Goal: Information Seeking & Learning: Learn about a topic

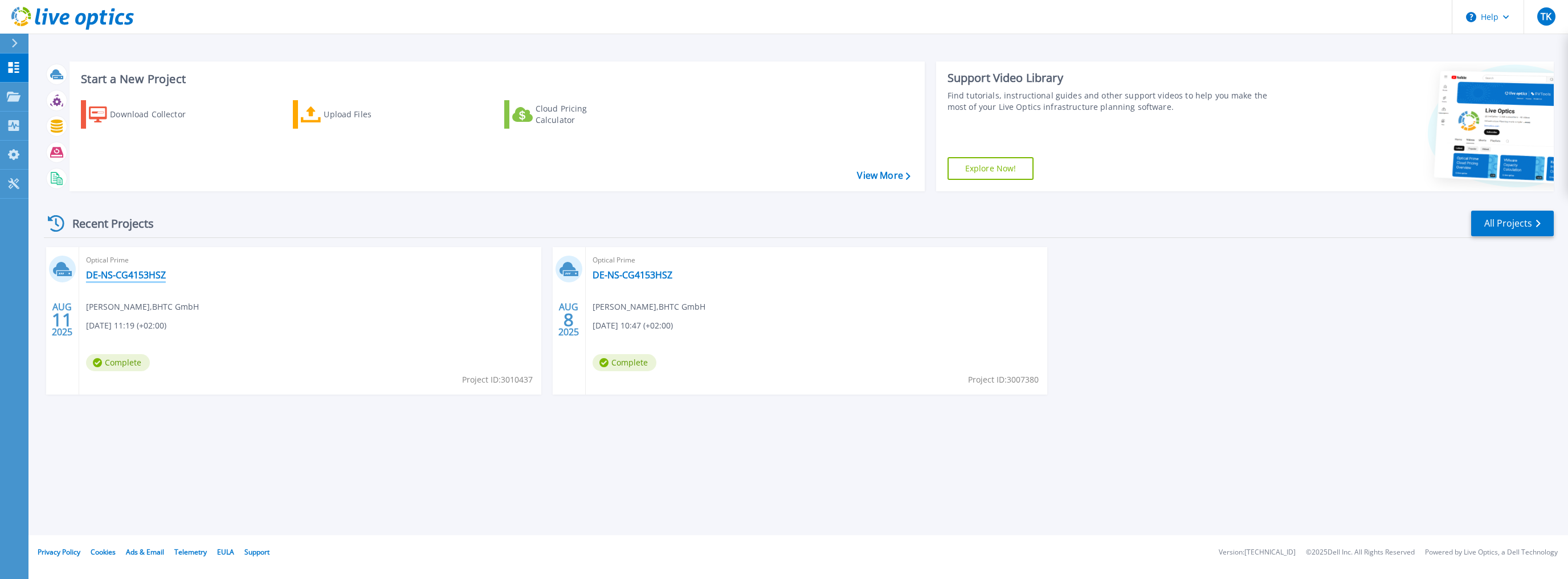
click at [119, 274] on link "DE-NS-CG4153HSZ" at bounding box center [125, 275] width 80 height 12
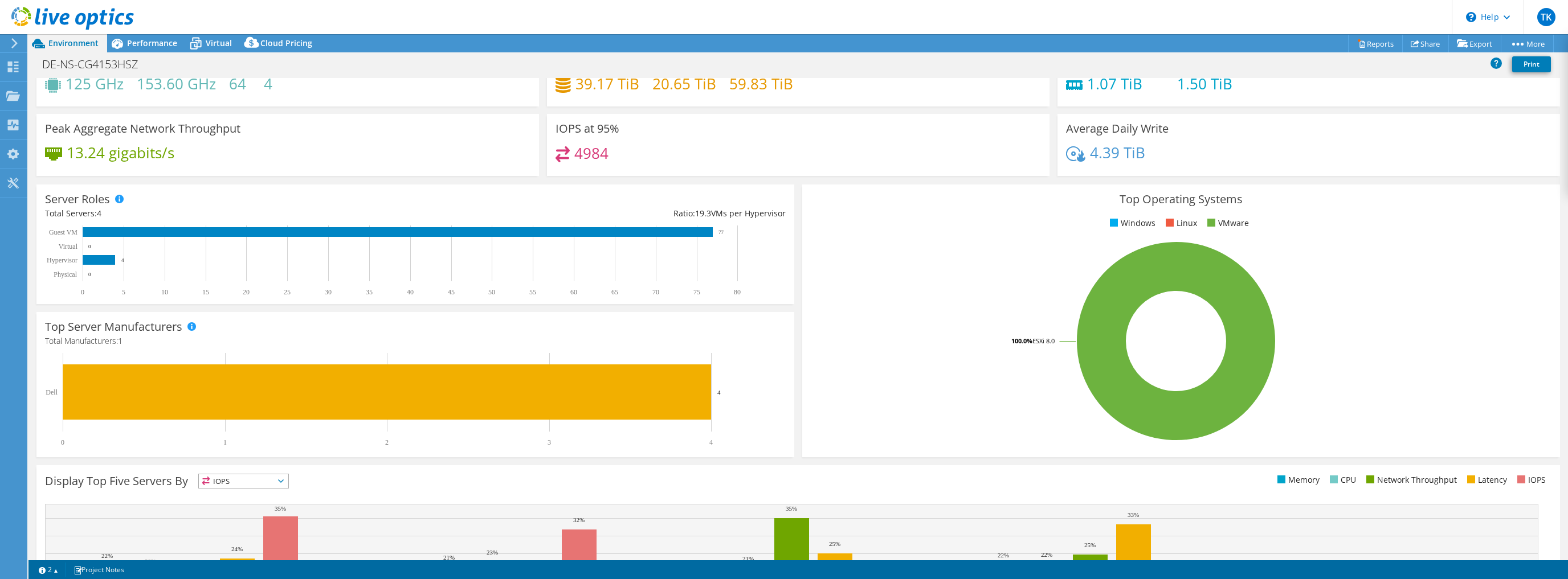
scroll to position [181, 0]
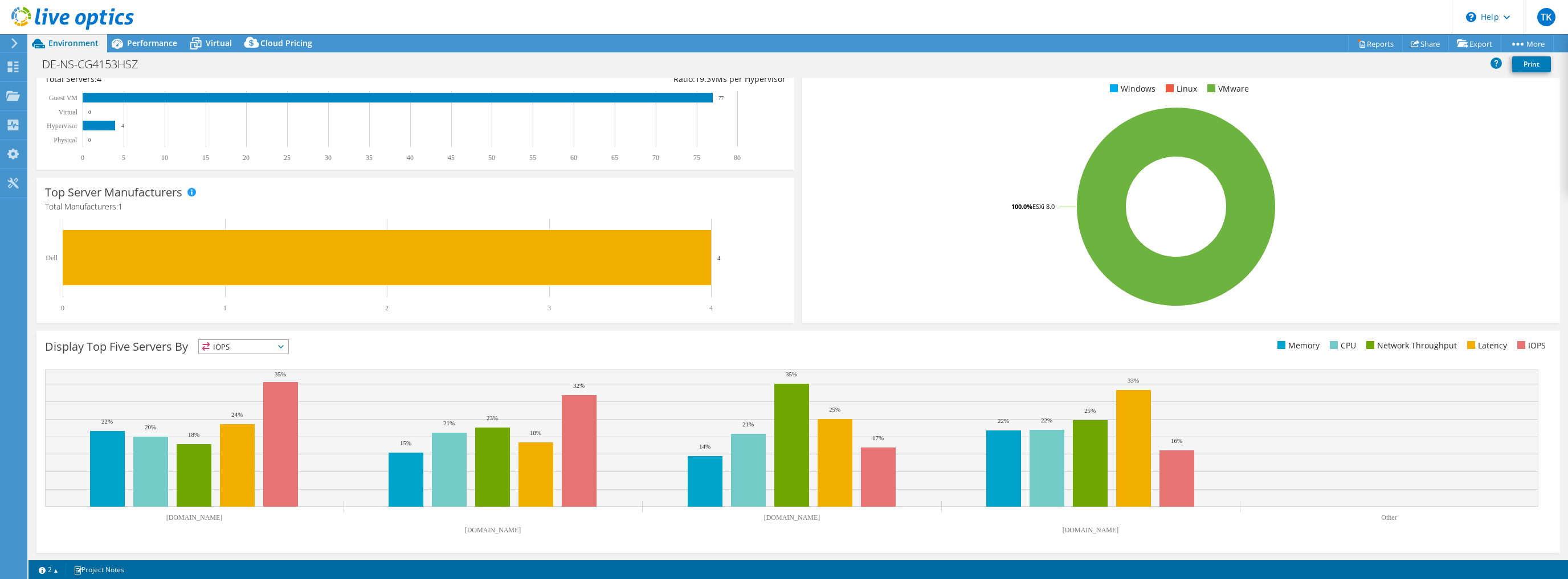
click at [264, 341] on span "IOPS" at bounding box center [243, 347] width 89 height 13
click at [379, 353] on div "Display Top Five Servers By IOPS IOPS" at bounding box center [421, 348] width 753 height 19
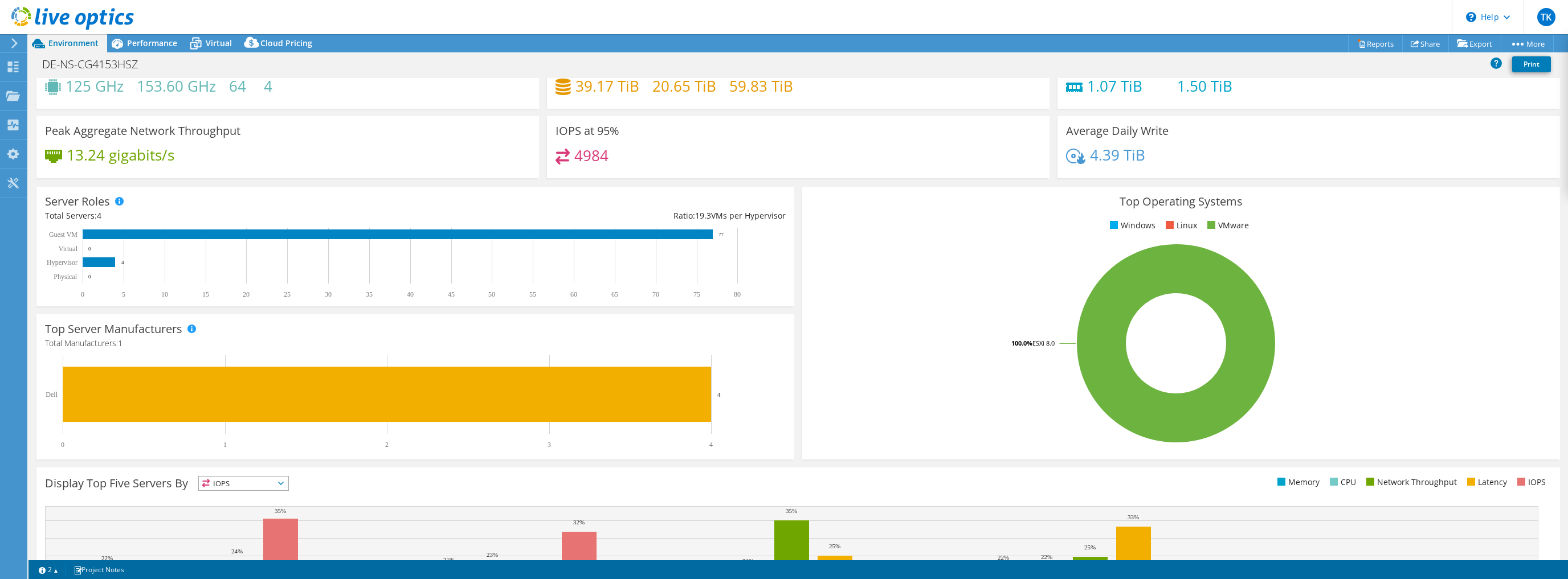
scroll to position [0, 0]
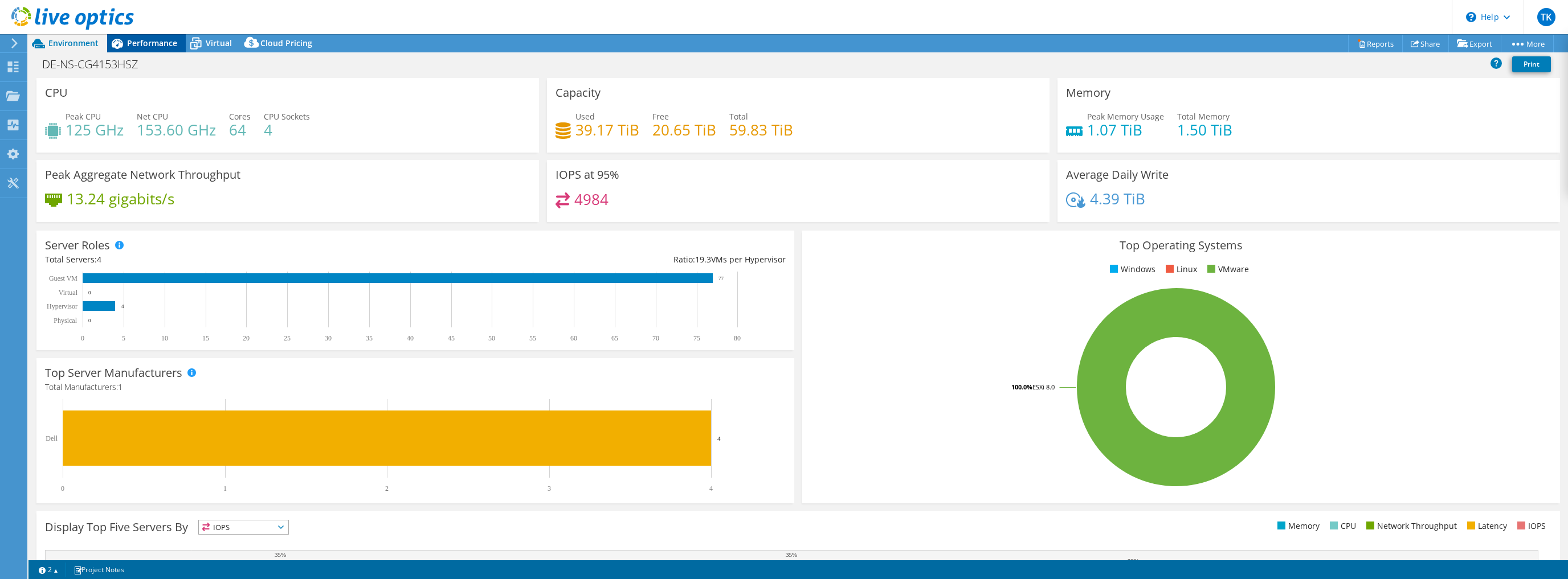
click at [138, 40] on span "Performance" at bounding box center [152, 43] width 50 height 11
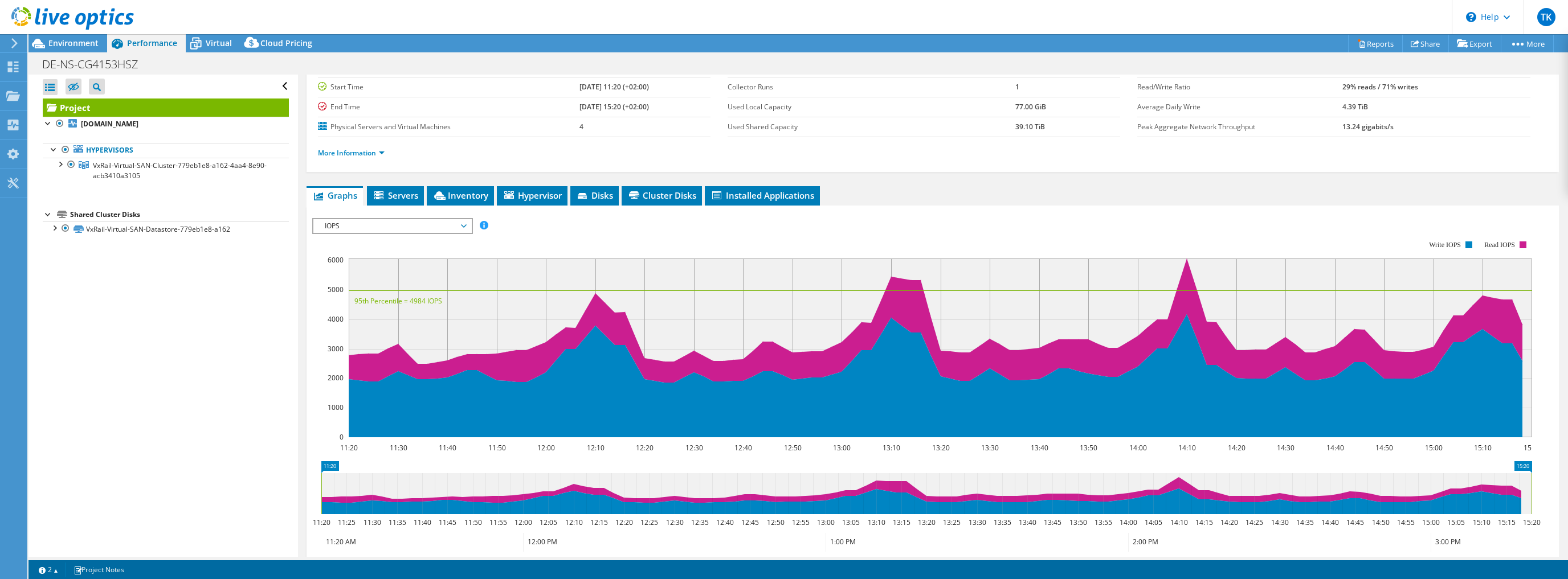
scroll to position [91, 0]
click at [450, 223] on span "IOPS" at bounding box center [392, 226] width 147 height 13
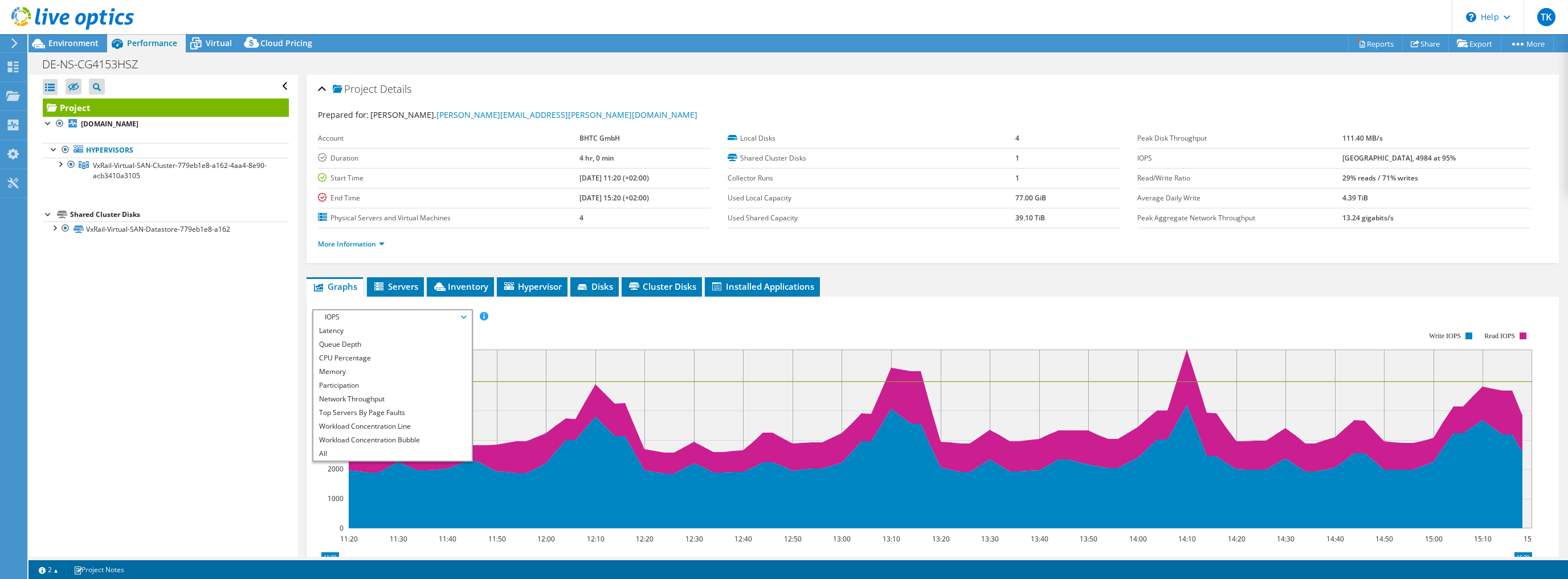
scroll to position [46, 0]
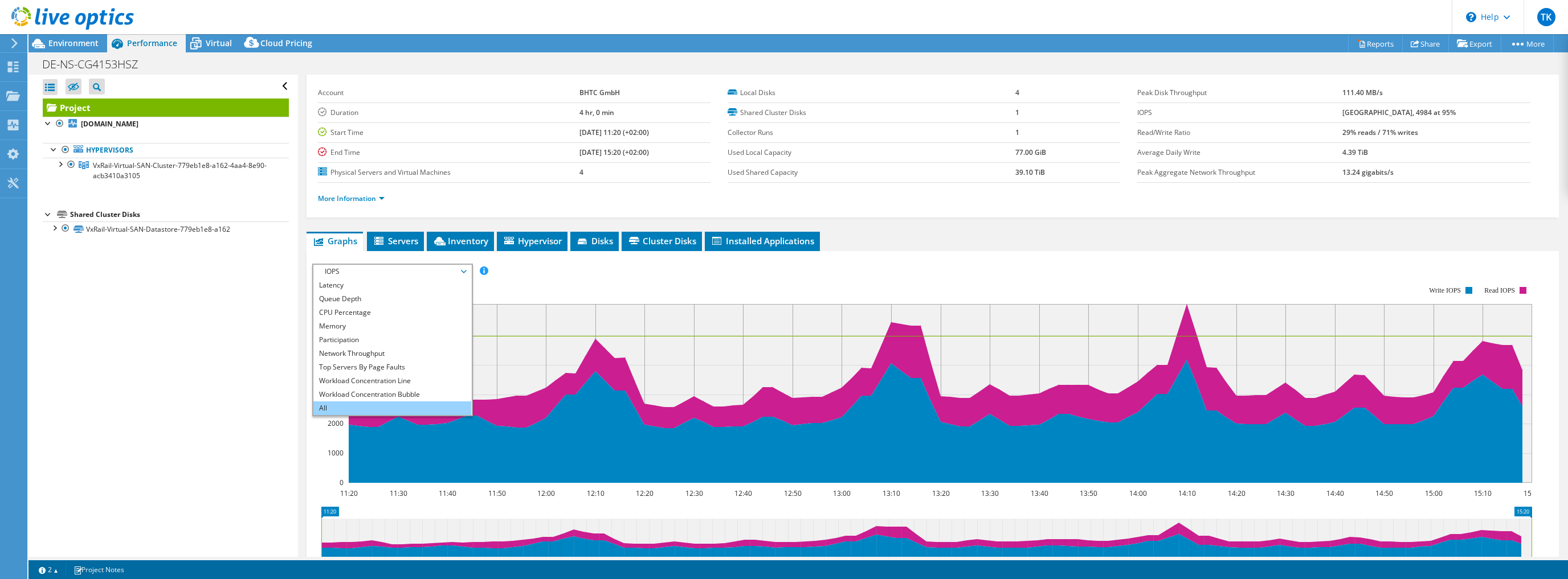
click at [335, 409] on li "All" at bounding box center [392, 408] width 158 height 13
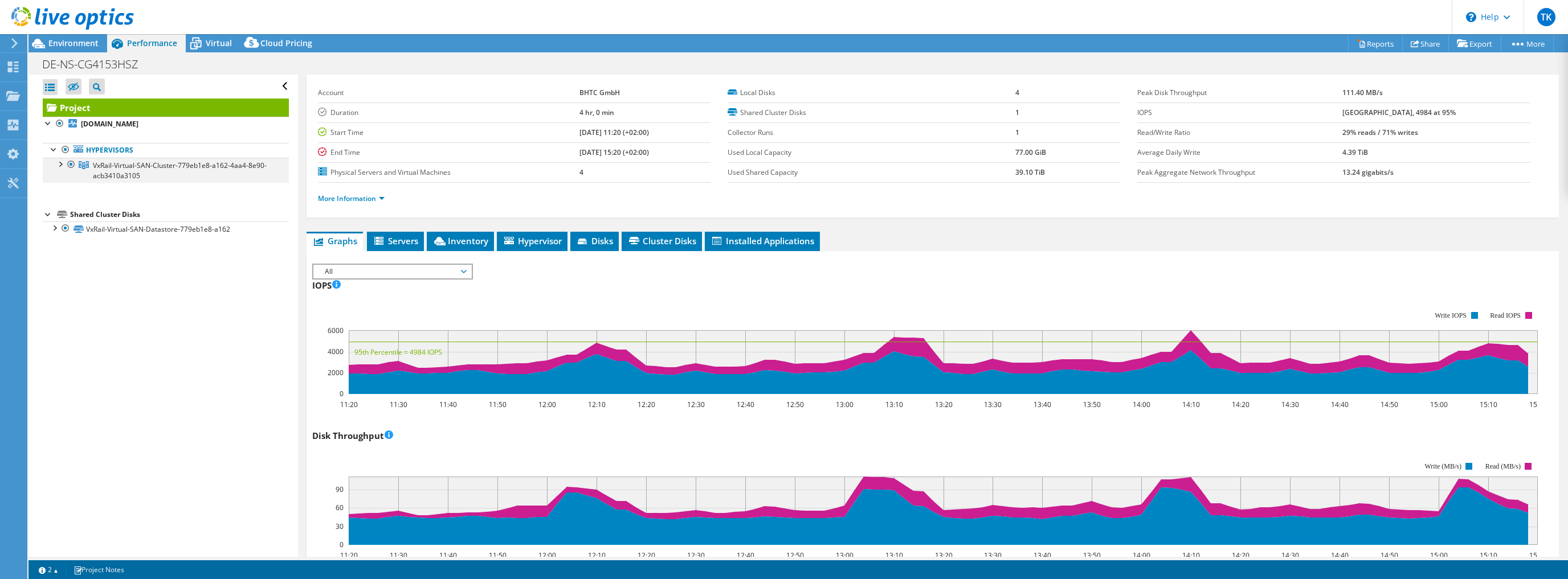
click at [61, 165] on div at bounding box center [60, 163] width 12 height 12
click at [68, 189] on div at bounding box center [65, 188] width 12 height 12
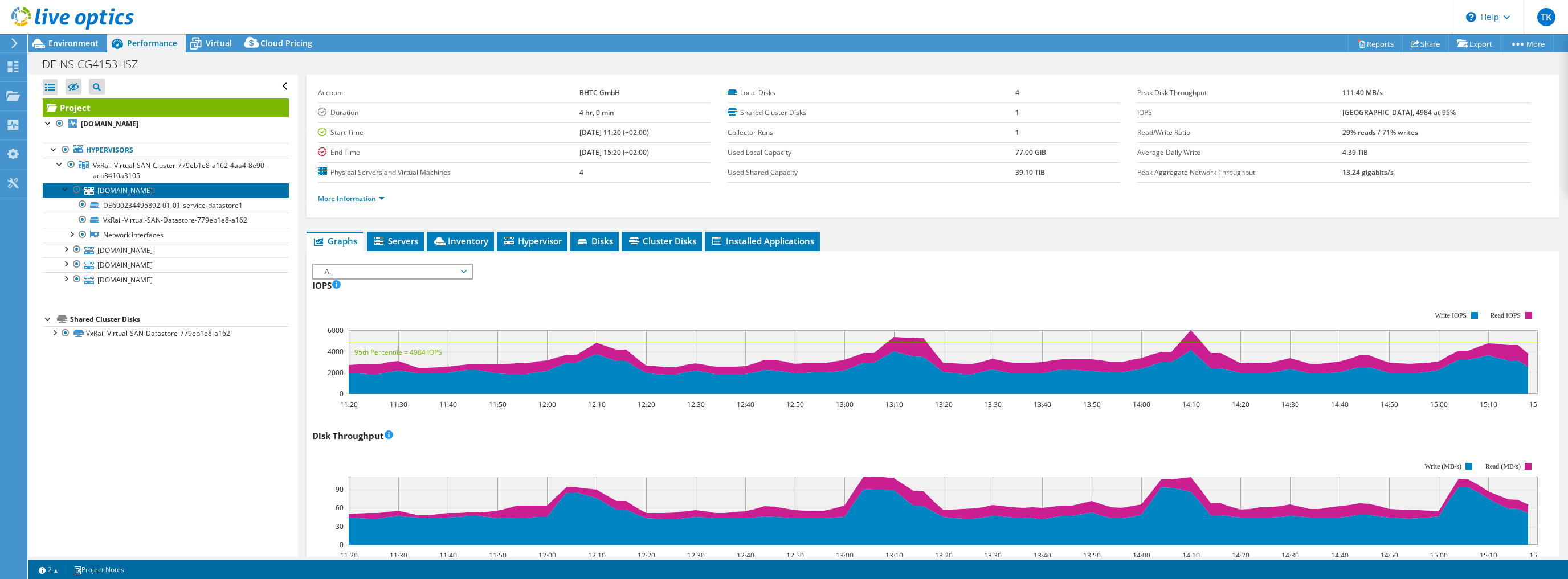
click at [169, 192] on link "[DOMAIN_NAME]" at bounding box center [166, 190] width 246 height 15
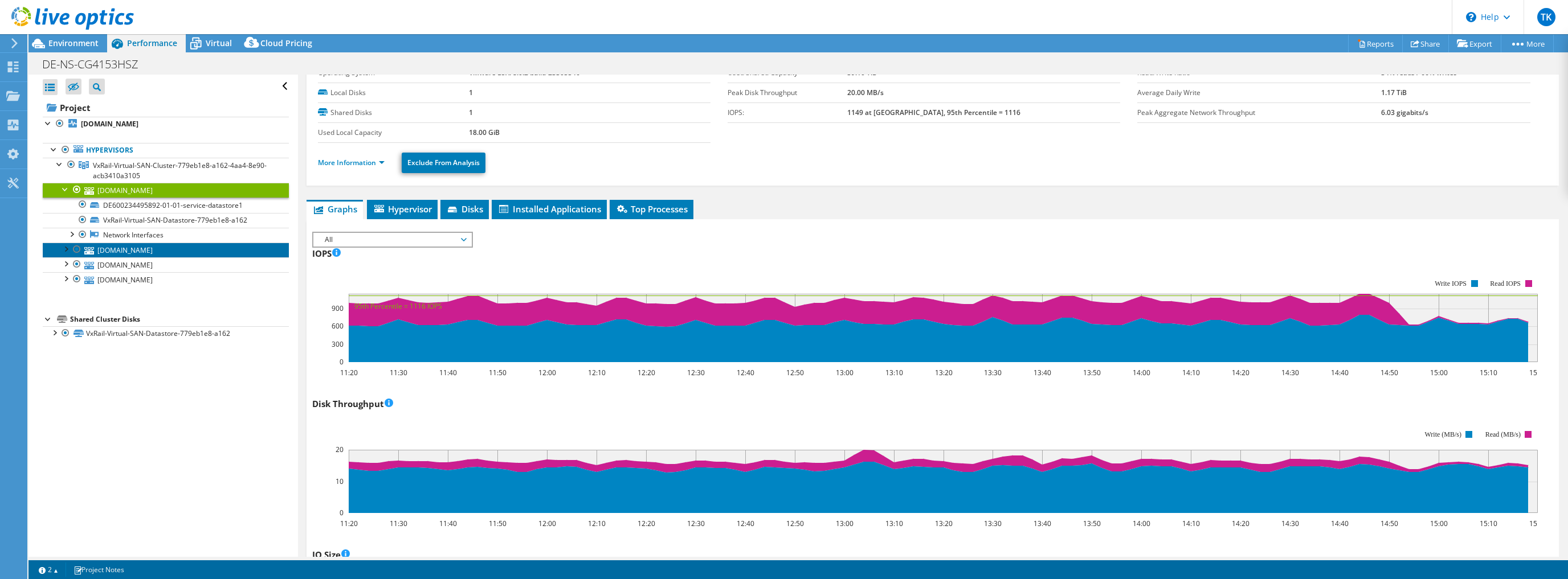
click at [148, 253] on link "[DOMAIN_NAME]" at bounding box center [166, 250] width 246 height 15
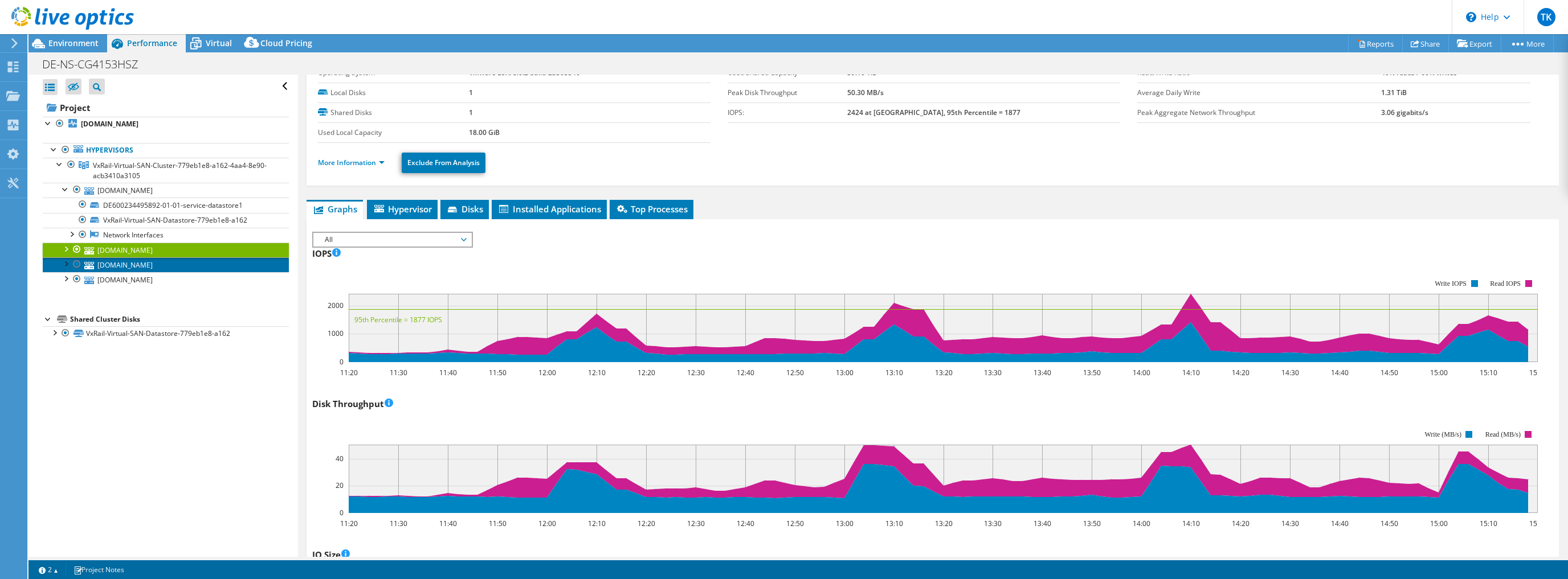
click at [148, 262] on link "[DOMAIN_NAME]" at bounding box center [166, 265] width 246 height 15
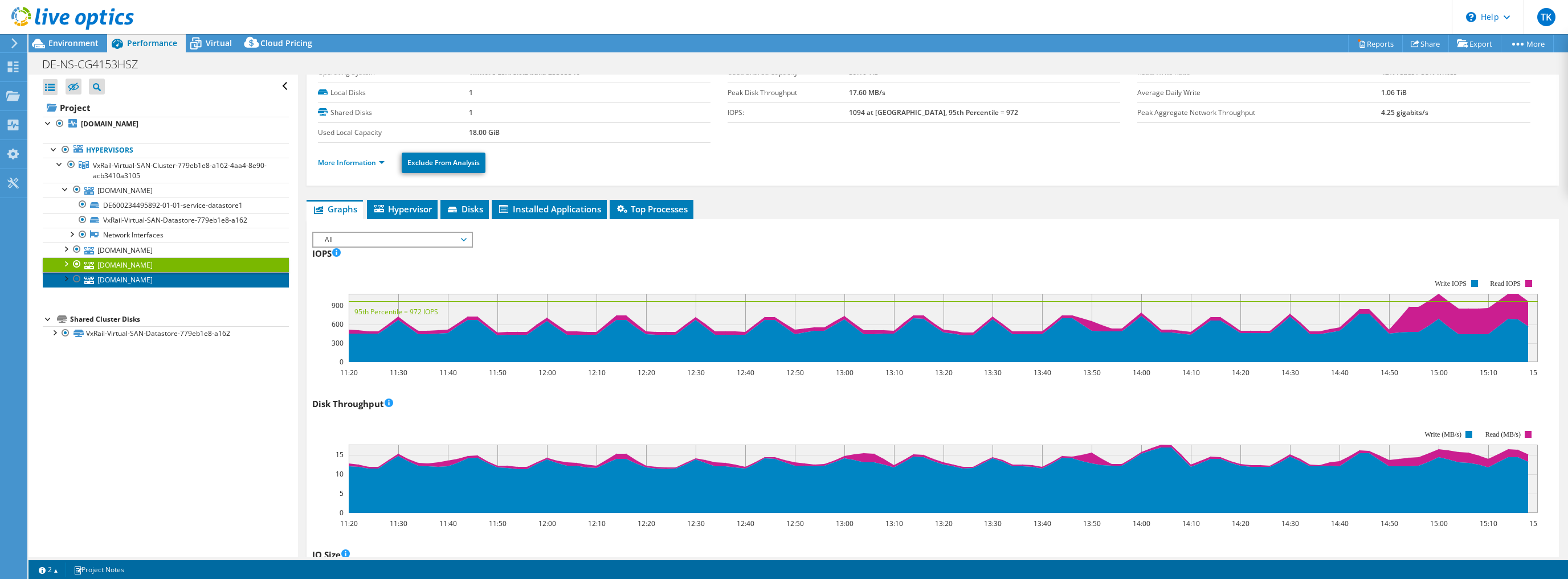
click at [164, 280] on link "[DOMAIN_NAME]" at bounding box center [166, 279] width 246 height 15
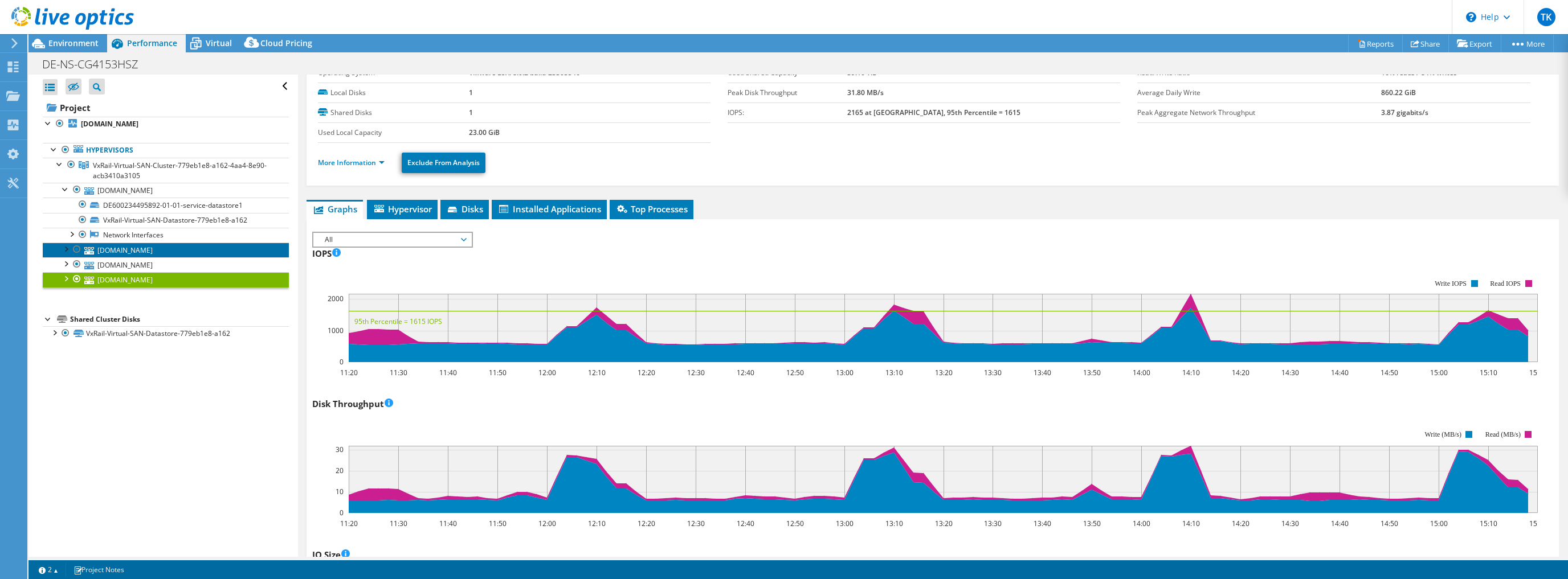
click at [183, 250] on link "[DOMAIN_NAME]" at bounding box center [166, 250] width 246 height 15
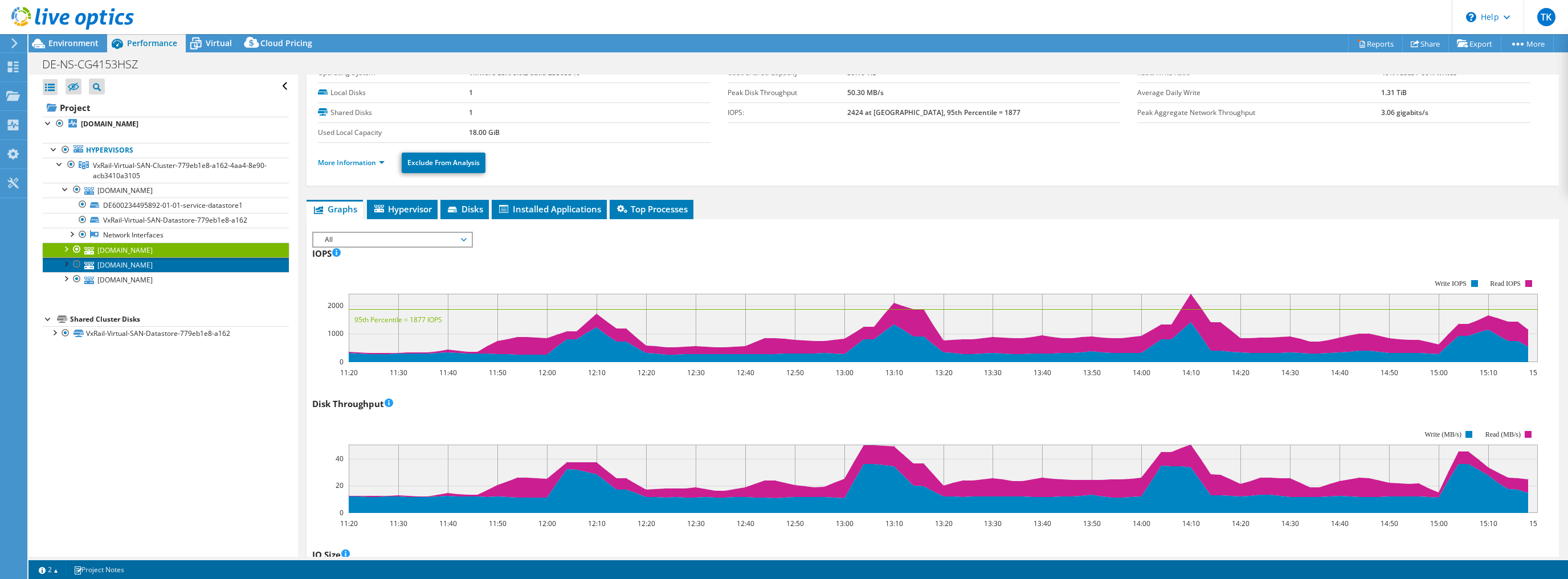
click at [206, 262] on link "[DOMAIN_NAME]" at bounding box center [166, 265] width 246 height 15
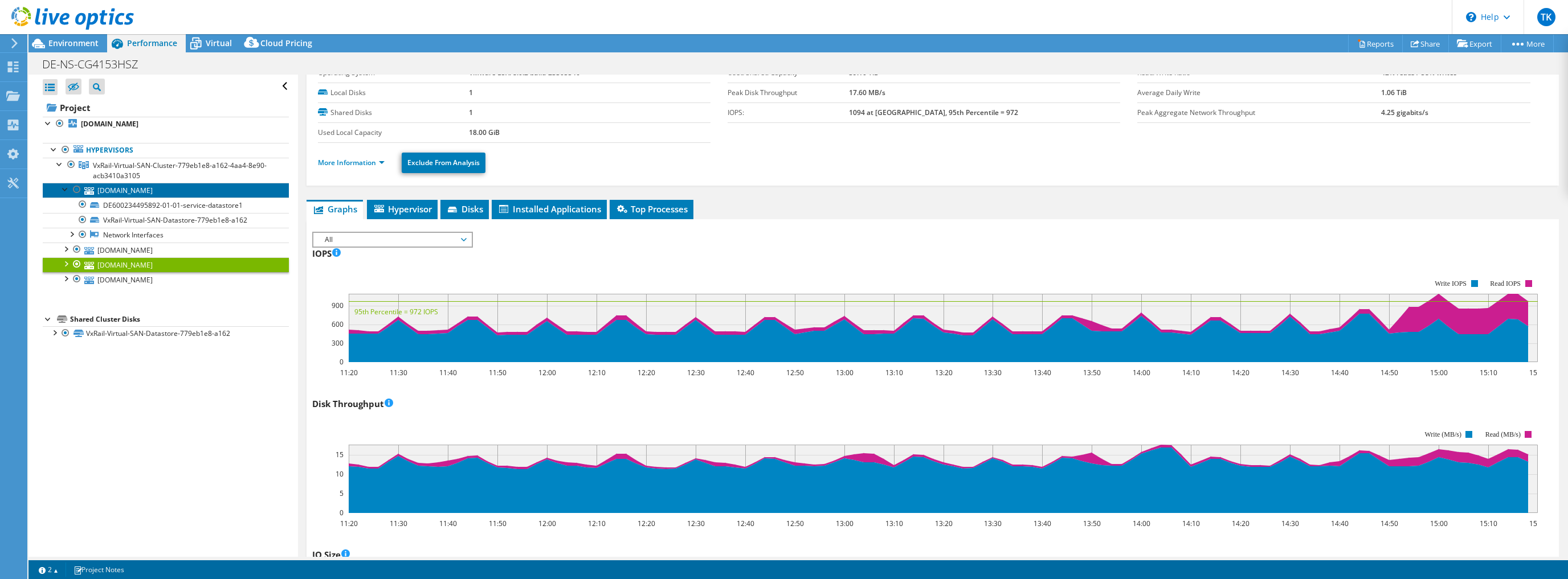
click at [170, 193] on link "[DOMAIN_NAME]" at bounding box center [166, 190] width 246 height 15
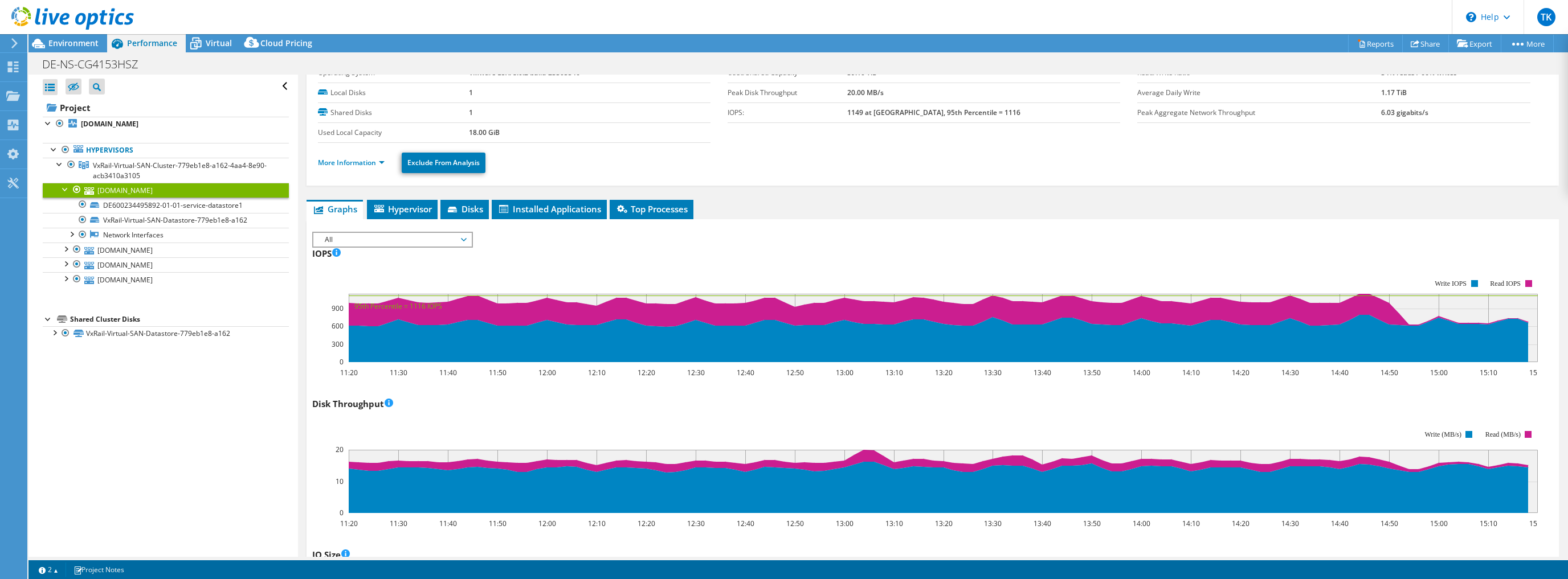
click at [64, 189] on div at bounding box center [65, 188] width 12 height 12
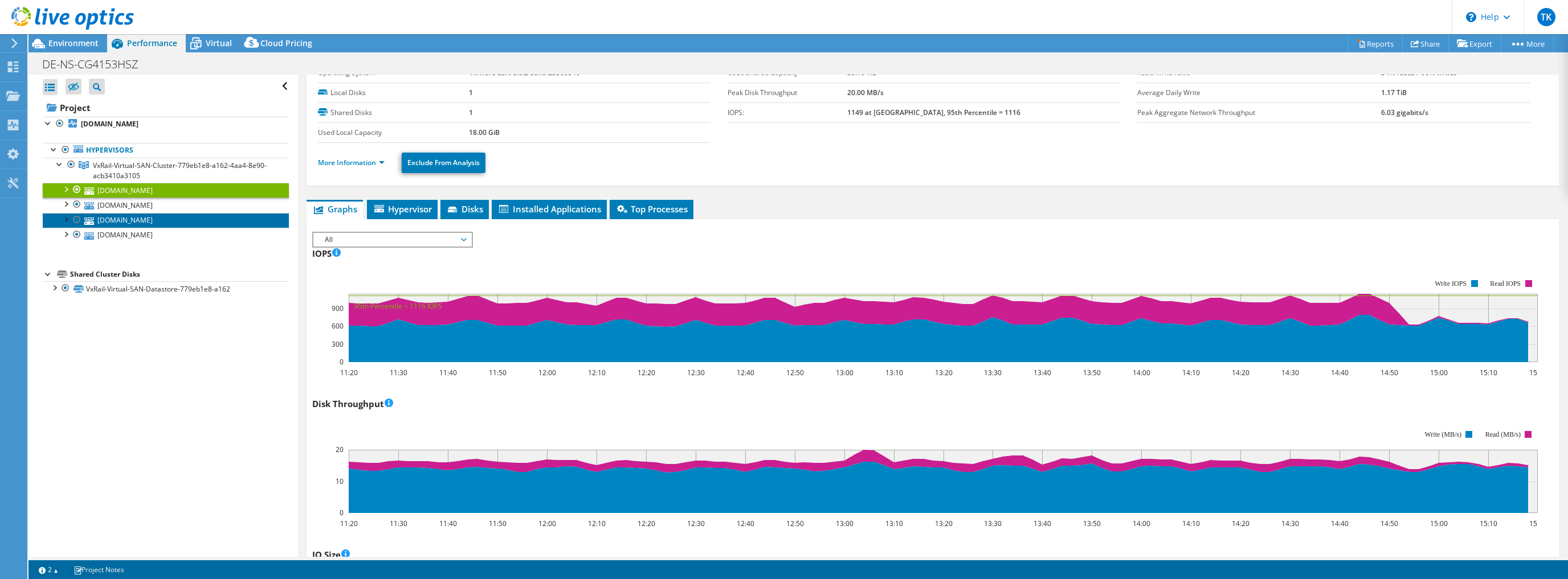
click at [149, 223] on link "[DOMAIN_NAME]" at bounding box center [166, 220] width 246 height 15
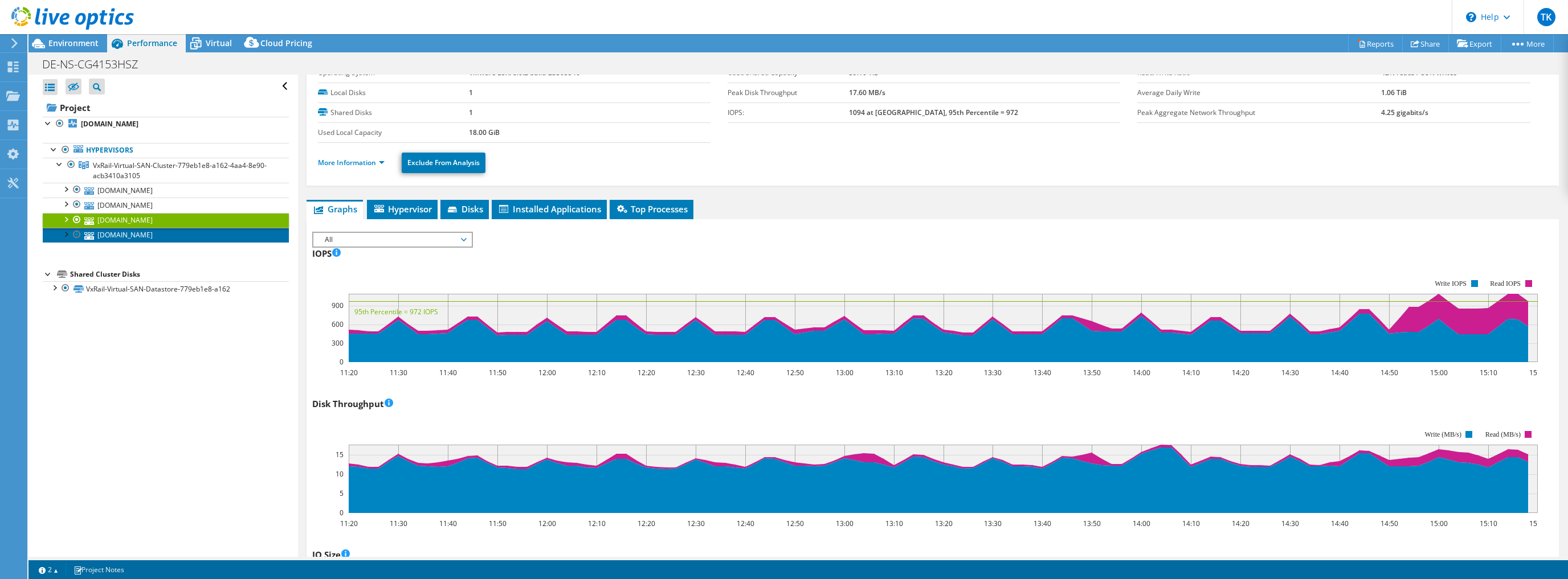
click at [164, 237] on link "[DOMAIN_NAME]" at bounding box center [166, 235] width 246 height 15
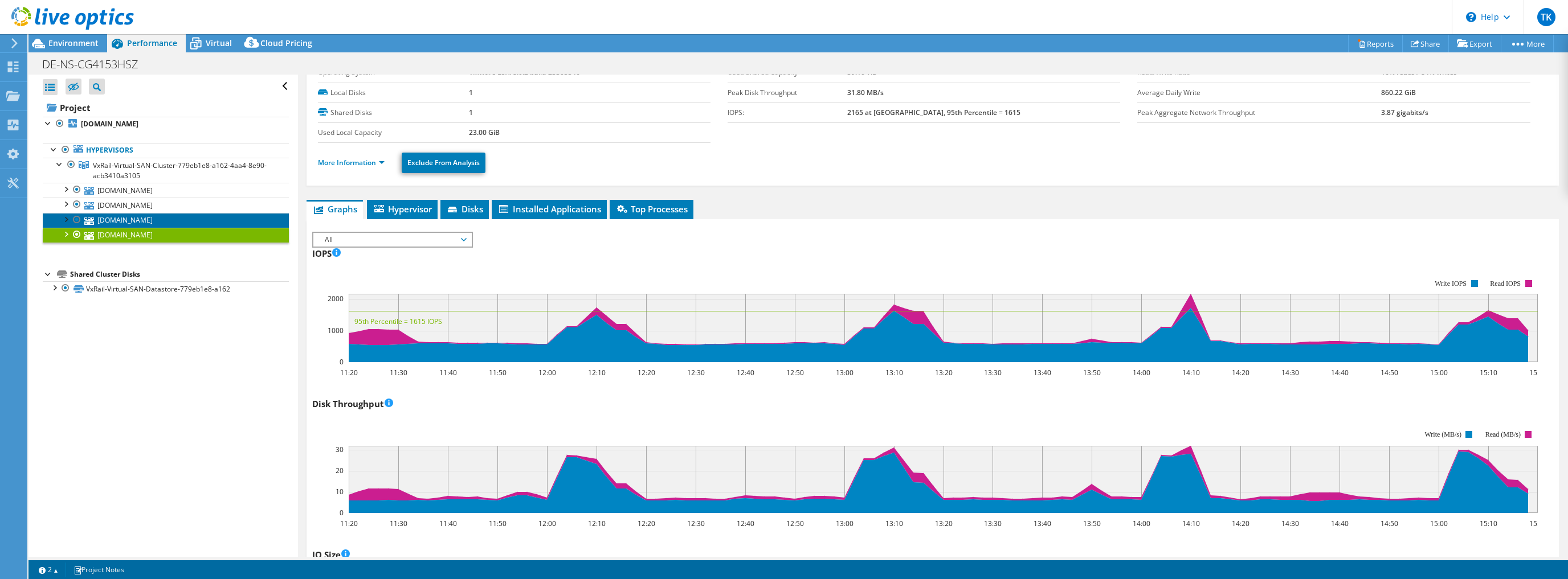
click at [170, 221] on link "[DOMAIN_NAME]" at bounding box center [166, 220] width 246 height 15
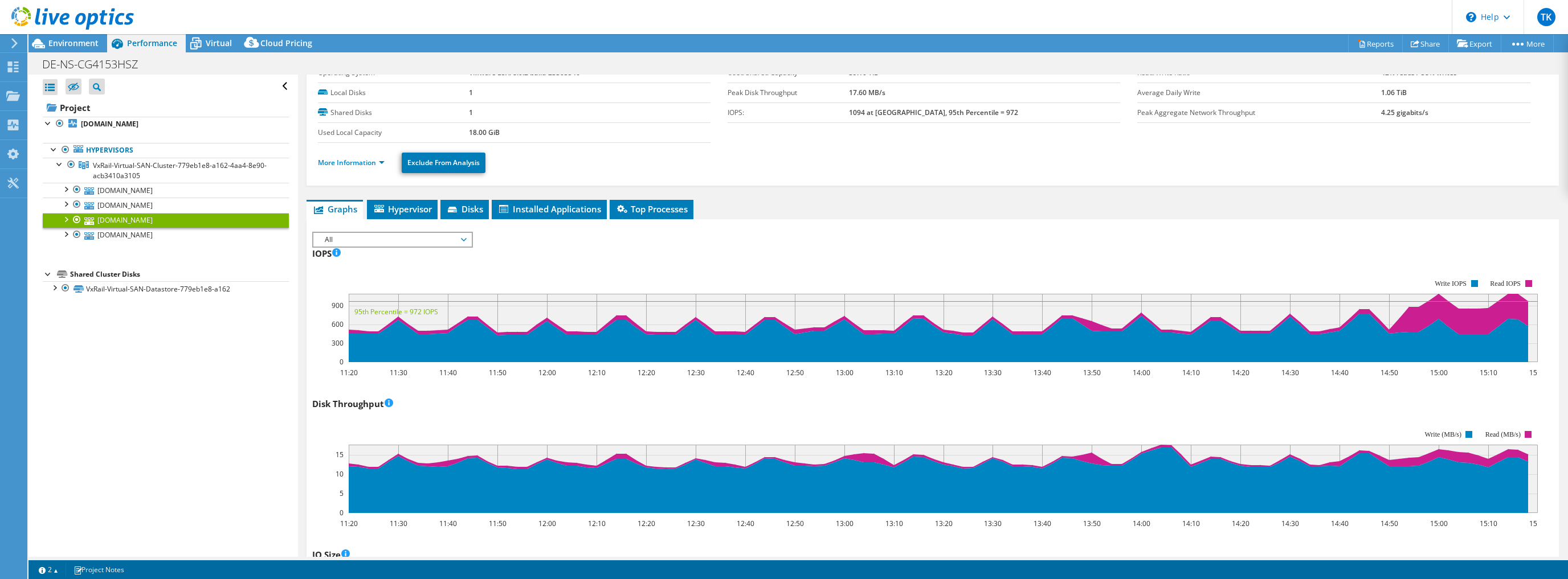
click at [1160, 403] on div "Disk Throughput 11:20 11:30 11:40 11:50 12:00 12:10 12:20 12:30 12:40 12:50 13:…" at bounding box center [933, 462] width 1241 height 134
click at [1093, 407] on div "Disk Throughput 11:20 11:30 11:40 11:50 12:00 12:10 12:20 12:30 12:40 12:50 13:…" at bounding box center [933, 462] width 1241 height 134
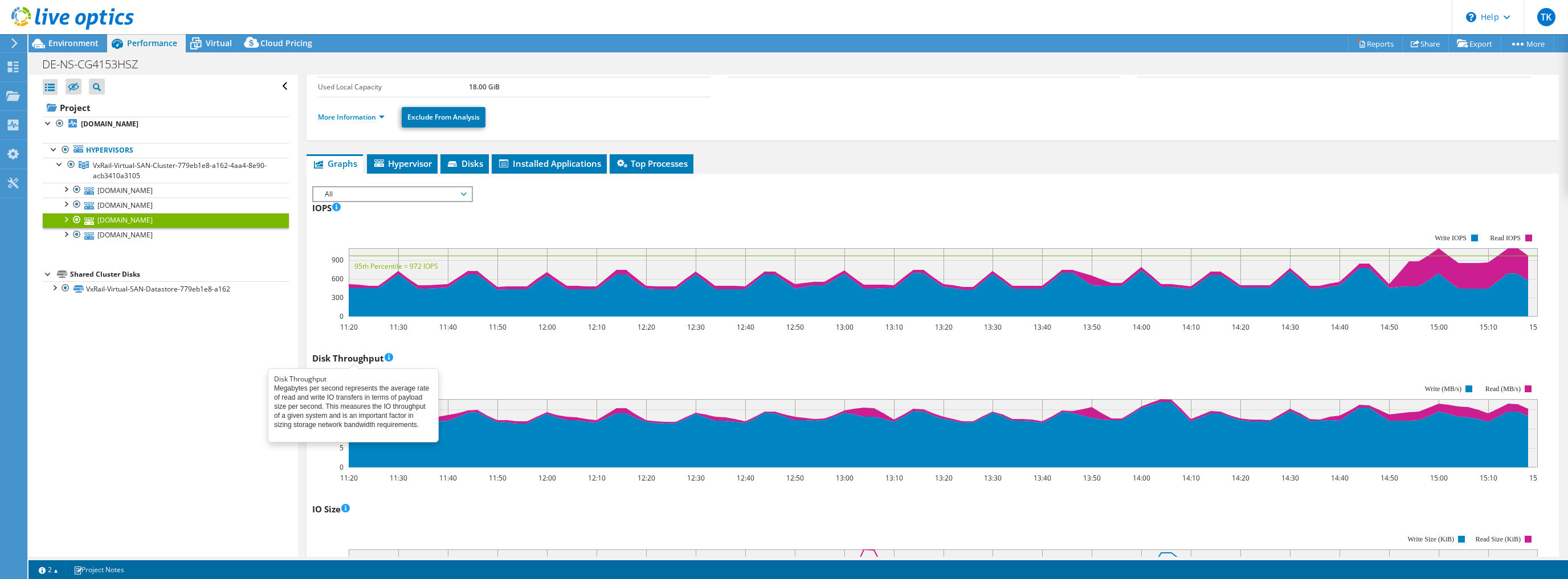
scroll to position [0, 0]
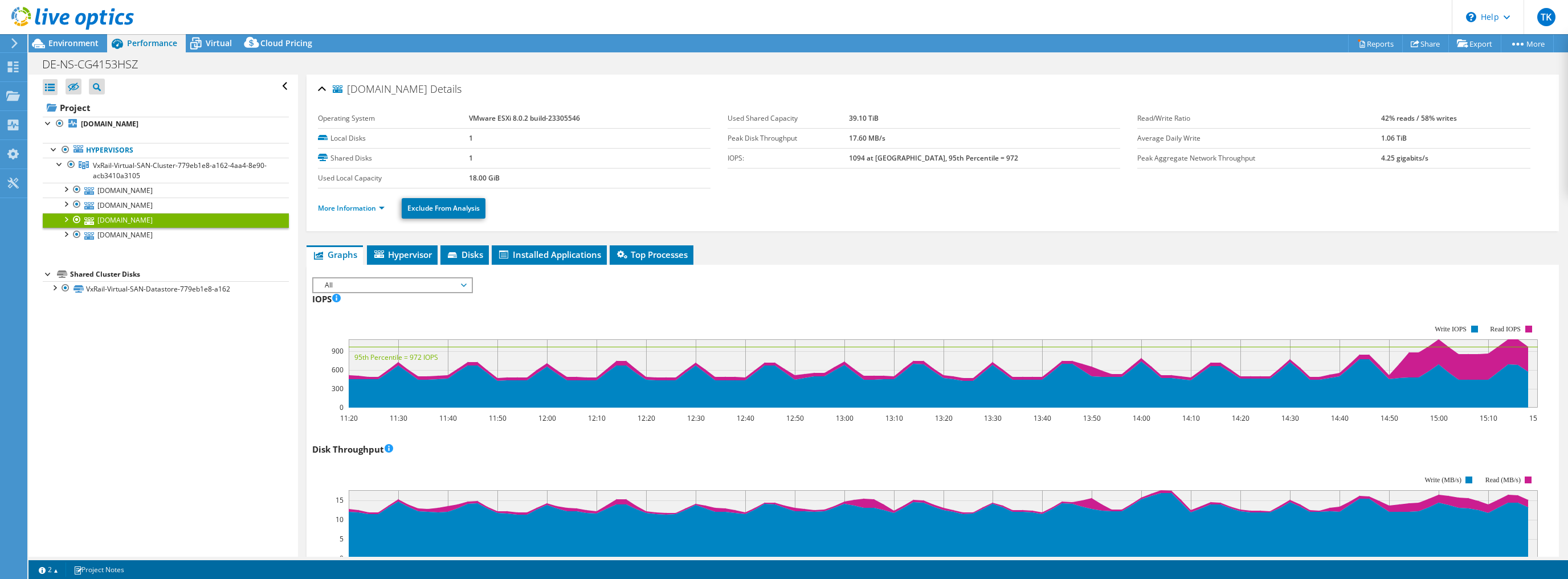
click at [816, 253] on ul "Graphs Servers Inventory Hypervisor Disks Cluster Disks Installed Applications" at bounding box center [933, 255] width 1252 height 19
click at [319, 384] on rect at bounding box center [925, 366] width 1225 height 114
click at [320, 398] on rect at bounding box center [925, 366] width 1225 height 114
